Goal: Task Accomplishment & Management: Use online tool/utility

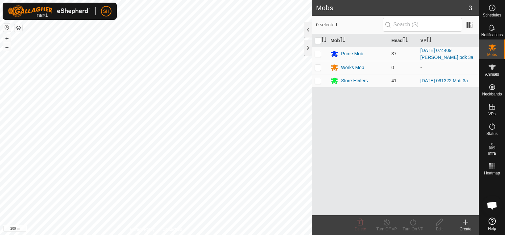
click at [317, 53] on p-checkbox at bounding box center [318, 53] width 7 height 5
checkbox input "true"
click at [411, 220] on icon at bounding box center [413, 222] width 6 height 7
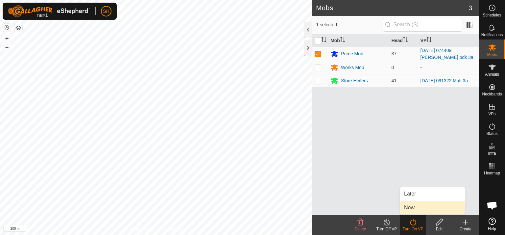
click at [414, 208] on link "Now" at bounding box center [432, 207] width 65 height 13
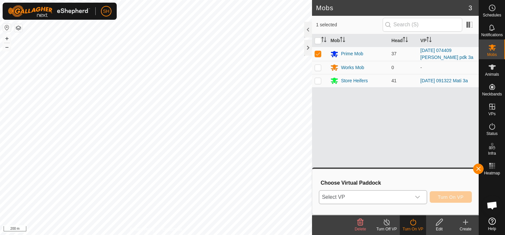
click at [419, 196] on icon "dropdown trigger" at bounding box center [417, 196] width 5 height 5
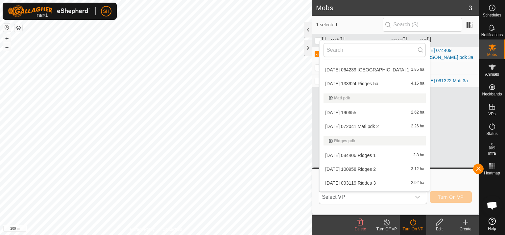
scroll to position [176, 0]
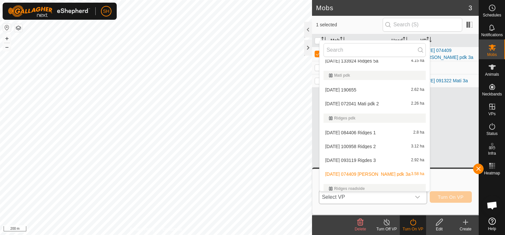
click at [359, 130] on li "[DATE] 084406 Ridges 1 2.8 ha" at bounding box center [374, 132] width 110 height 13
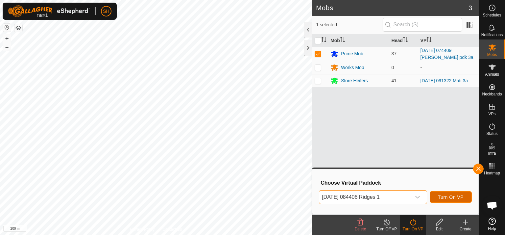
click at [458, 198] on span "Turn On VP" at bounding box center [451, 196] width 26 height 5
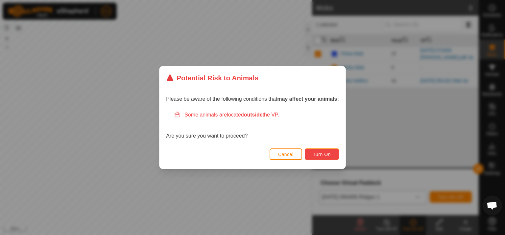
click at [325, 154] on span "Turn On" at bounding box center [322, 154] width 18 height 5
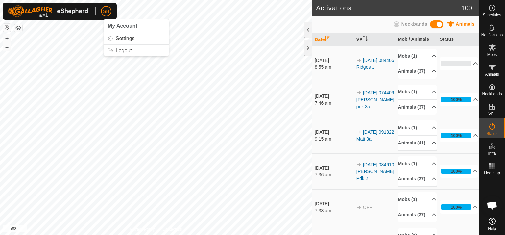
click at [105, 7] on p-avatar "SH" at bounding box center [106, 11] width 11 height 11
click at [114, 52] on link "Logout" at bounding box center [136, 50] width 65 height 11
